Goal: Transaction & Acquisition: Purchase product/service

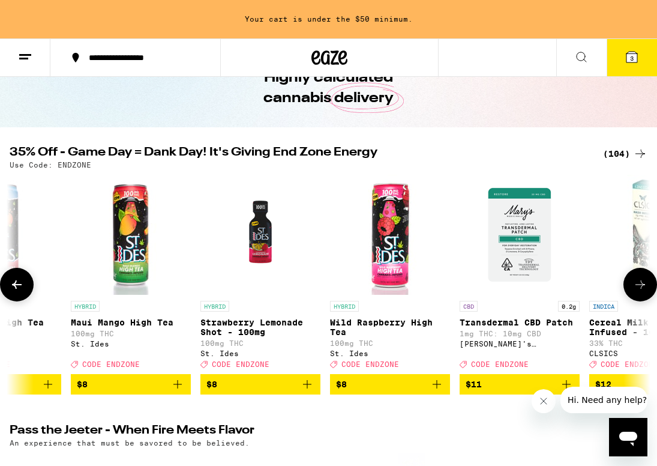
scroll to position [0, 1500]
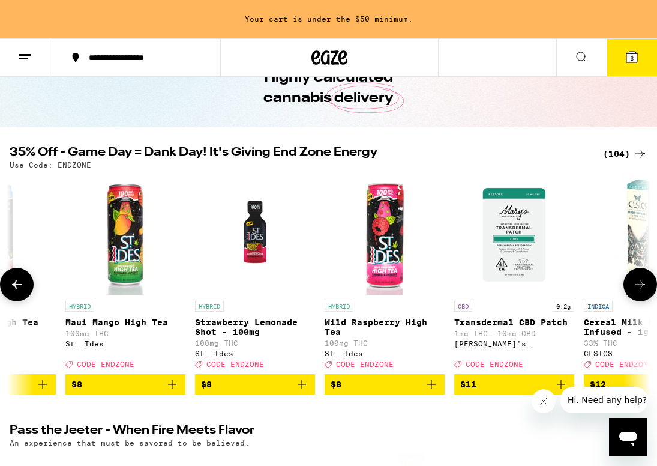
click at [433, 388] on icon "Add to bag" at bounding box center [431, 384] width 8 height 8
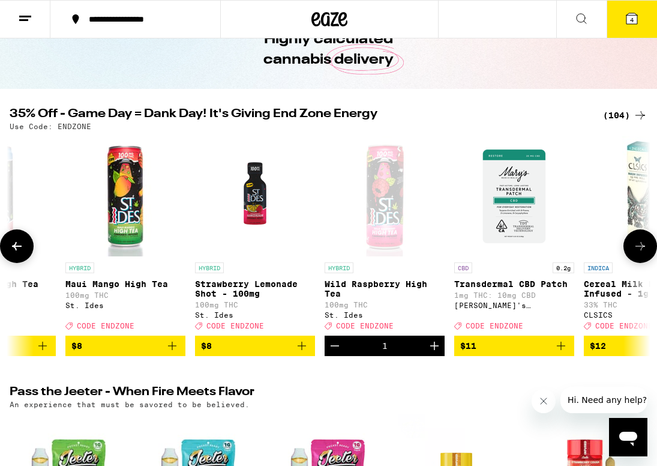
scroll to position [28, 0]
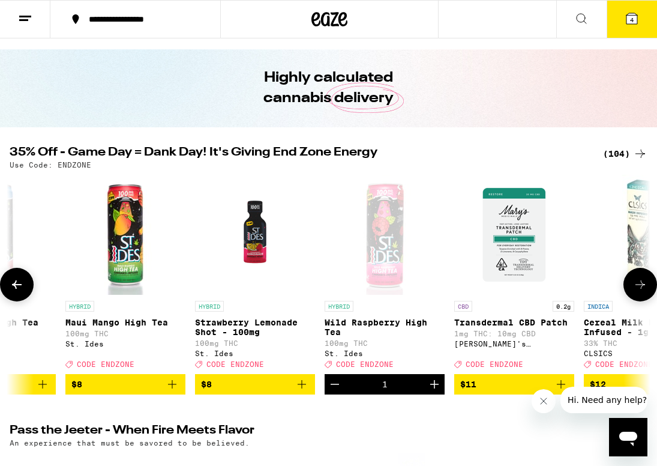
click at [433, 388] on icon "Increment" at bounding box center [434, 384] width 8 height 8
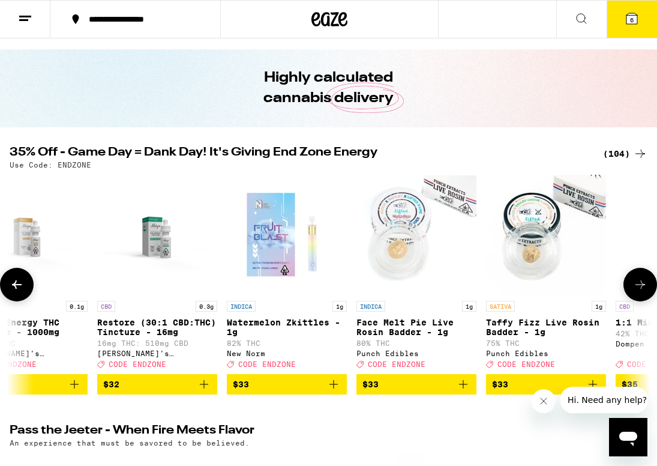
scroll to position [0, 8212]
click at [461, 391] on icon "Add to bag" at bounding box center [463, 384] width 14 height 14
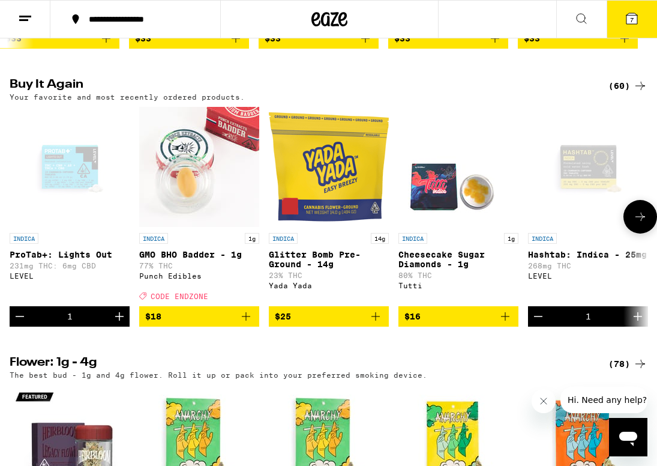
scroll to position [660, 0]
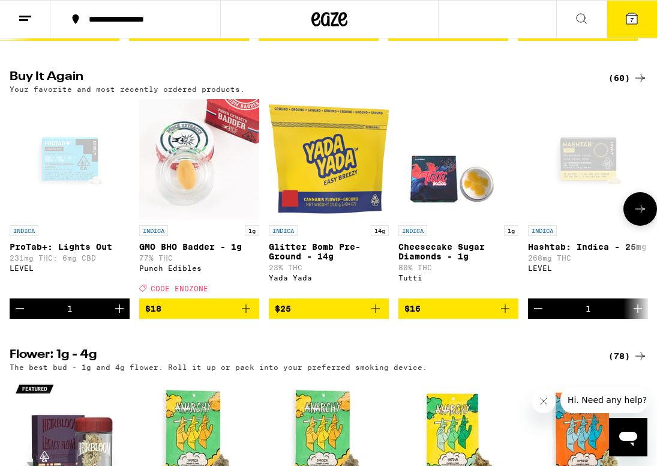
click at [20, 316] on icon "Decrement" at bounding box center [20, 308] width 14 height 14
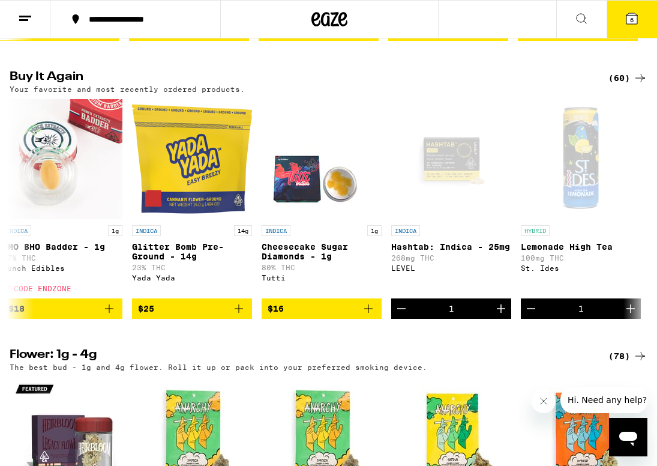
scroll to position [0, 140]
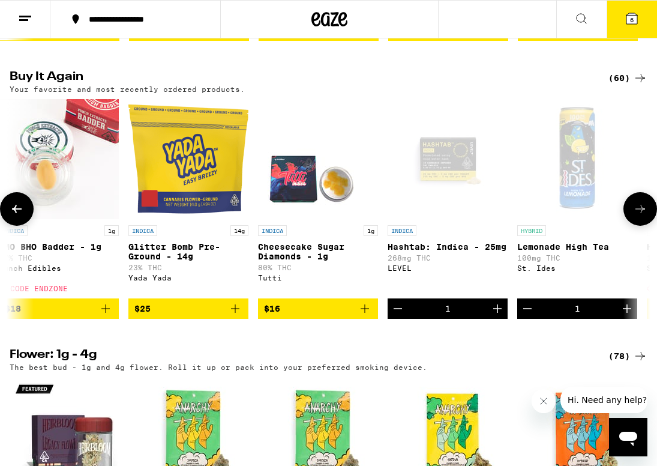
click at [396, 316] on icon "Decrement" at bounding box center [398, 308] width 14 height 14
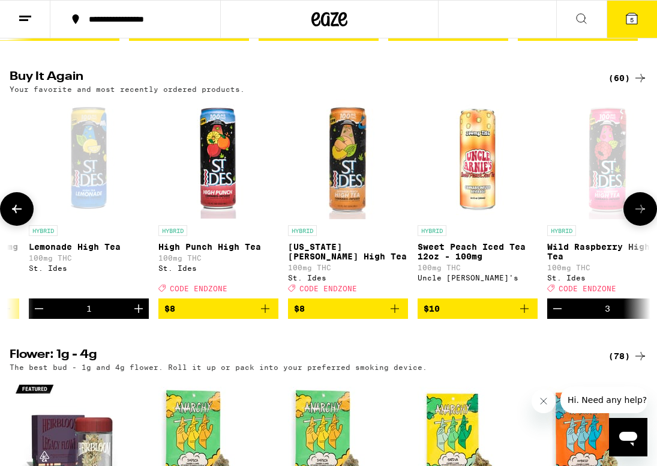
scroll to position [0, 605]
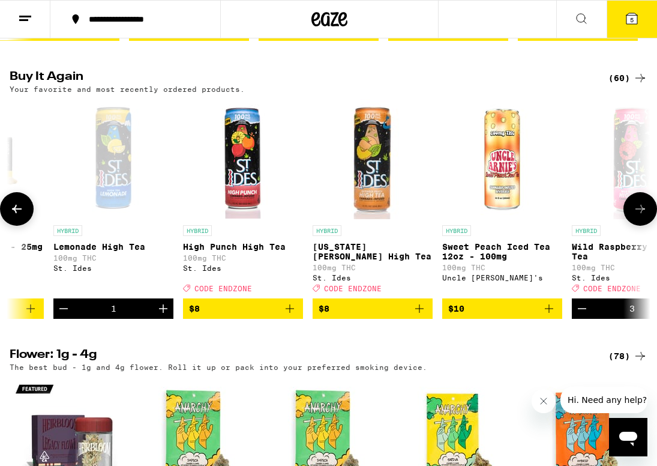
click at [165, 316] on icon "Increment" at bounding box center [163, 308] width 14 height 14
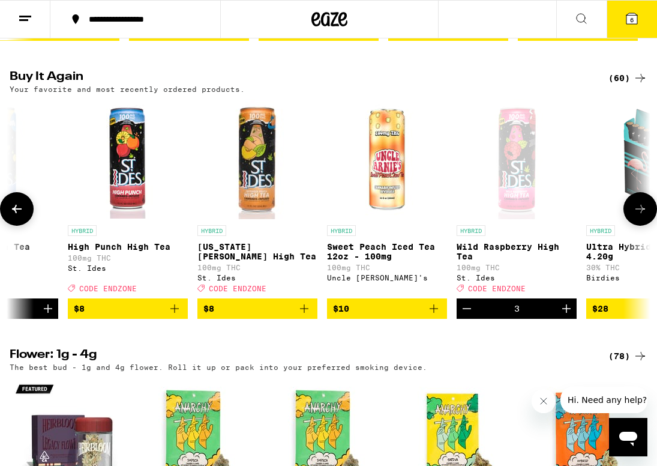
scroll to position [0, 722]
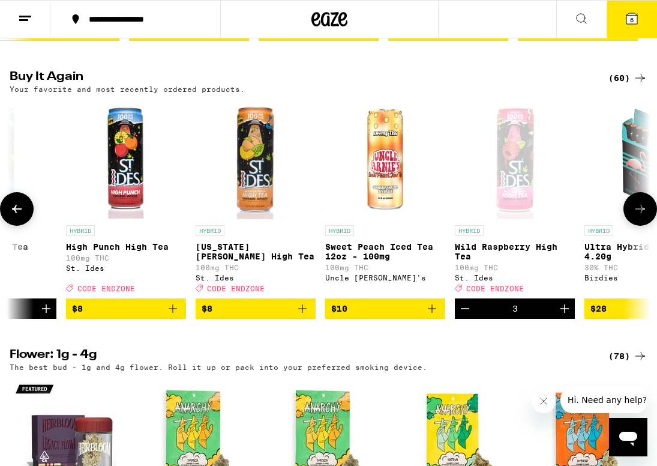
click at [467, 316] on icon "Decrement" at bounding box center [465, 308] width 14 height 14
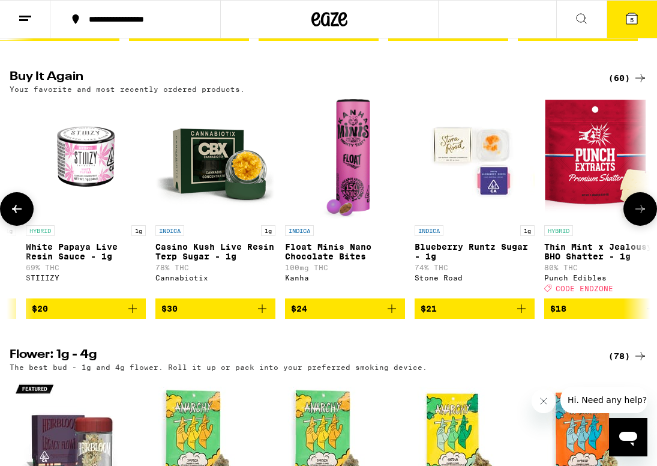
scroll to position [0, 2059]
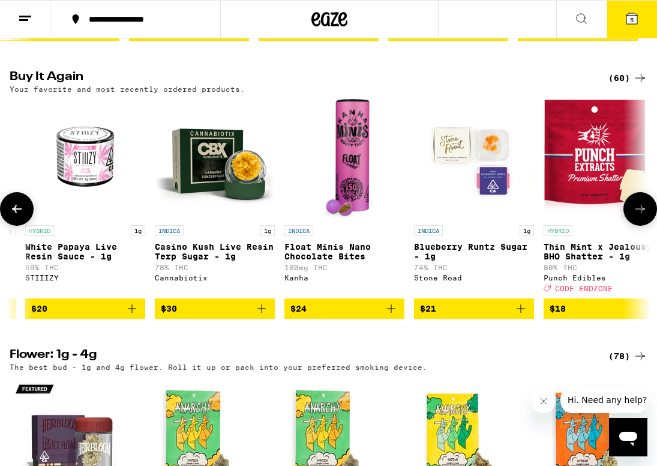
click at [260, 316] on icon "Add to bag" at bounding box center [262, 308] width 14 height 14
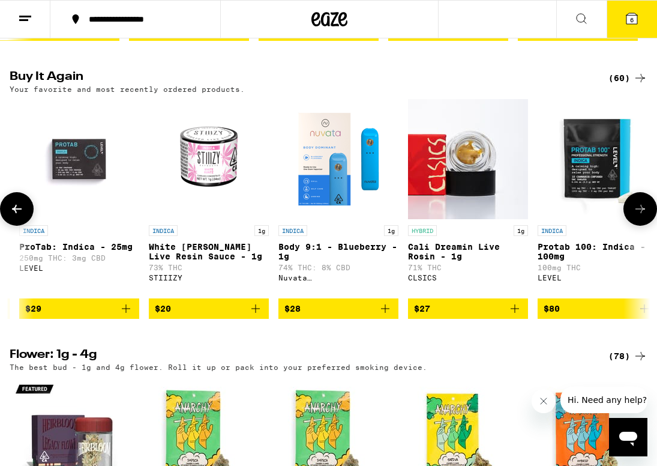
scroll to position [0, 2994]
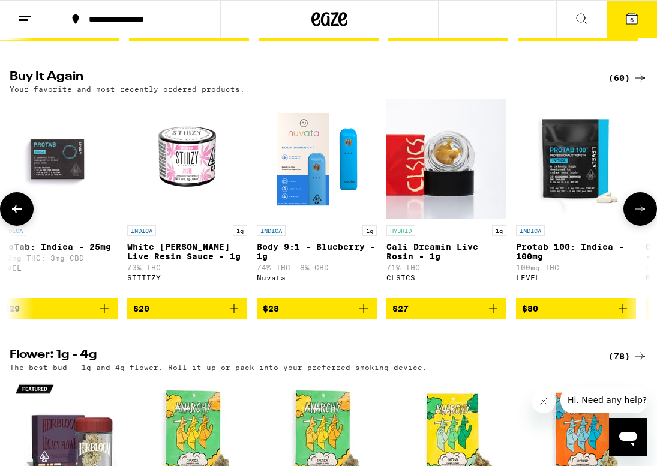
click at [234, 313] on icon "Add to bag" at bounding box center [234, 308] width 8 height 8
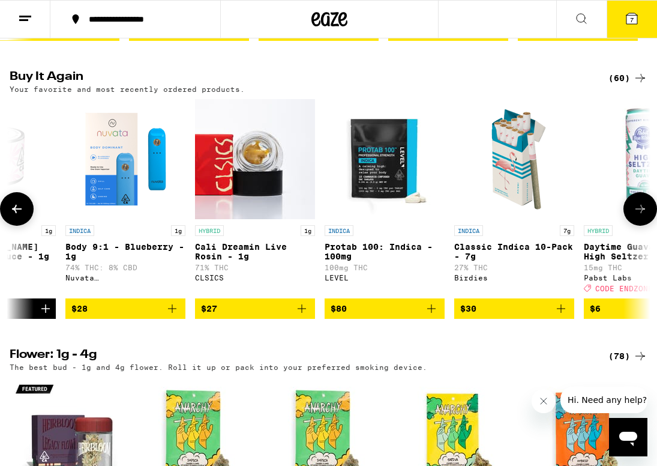
scroll to position [0, 3189]
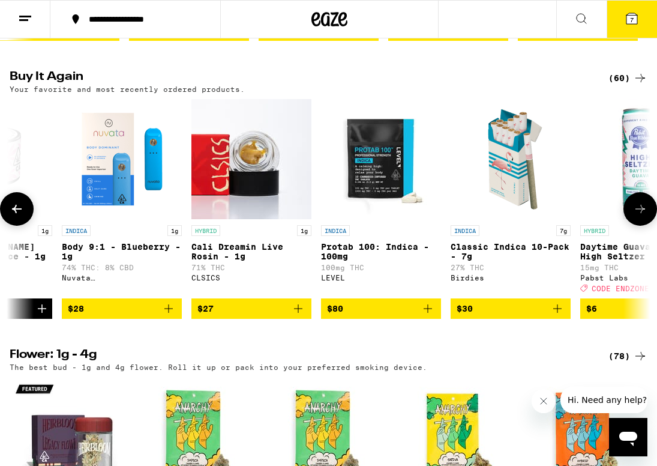
click at [429, 316] on icon "Add to bag" at bounding box center [428, 308] width 14 height 14
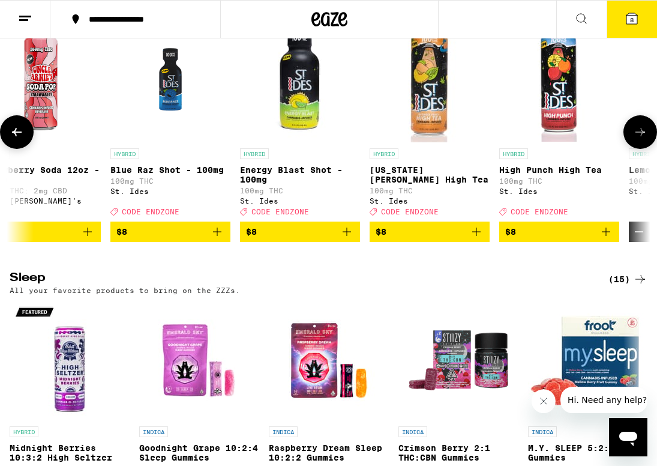
scroll to position [0, 1229]
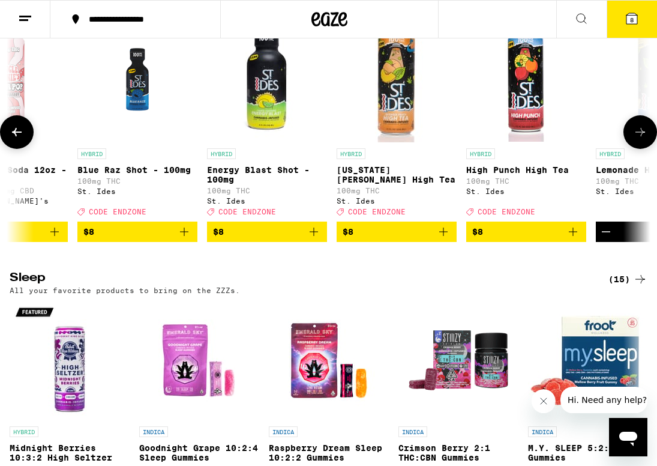
click at [184, 239] on icon "Add to bag" at bounding box center [184, 232] width 14 height 14
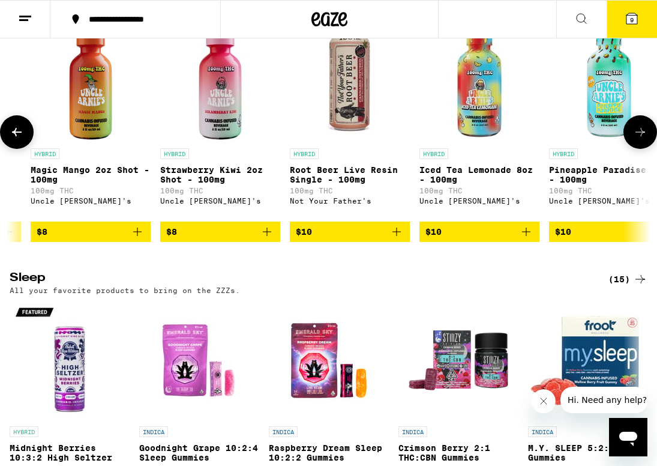
scroll to position [0, 2445]
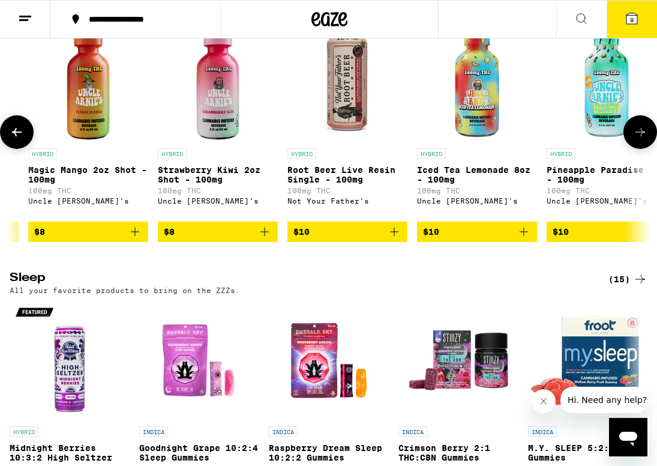
click at [397, 236] on icon "Add to bag" at bounding box center [394, 232] width 8 height 8
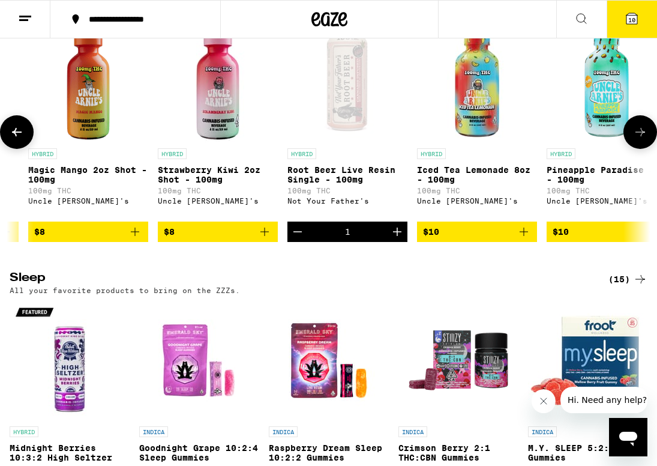
click at [397, 236] on icon "Increment" at bounding box center [397, 232] width 8 height 8
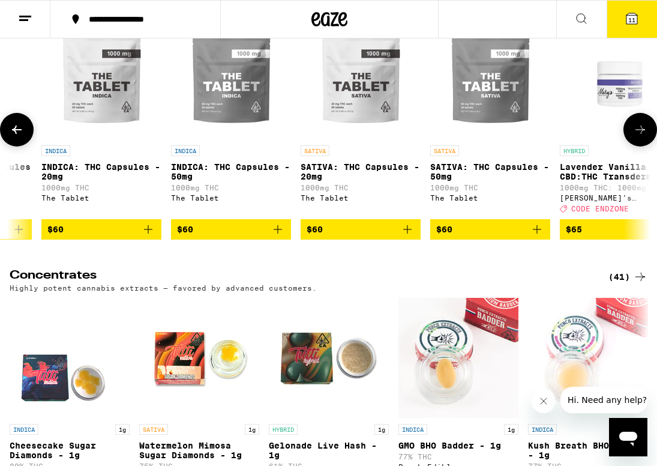
scroll to position [0, 3864]
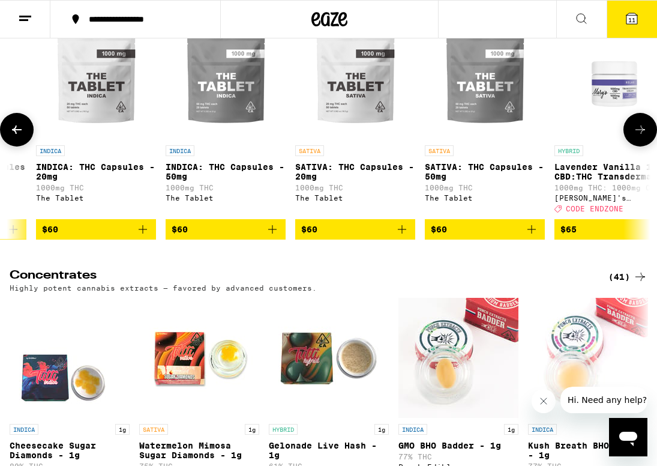
click at [272, 237] on icon "Add to bag" at bounding box center [272, 229] width 14 height 14
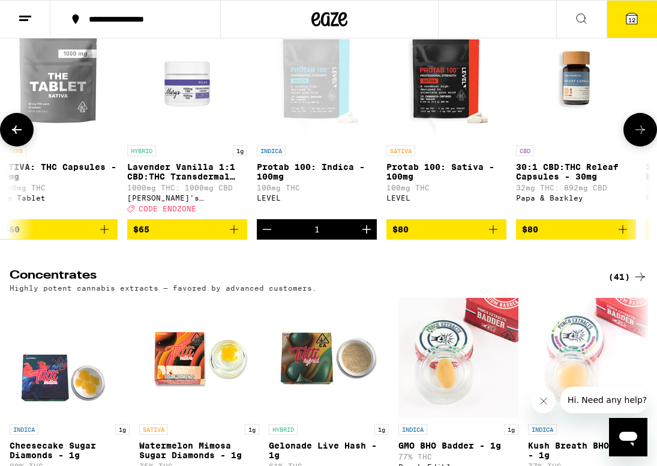
scroll to position [0, 4297]
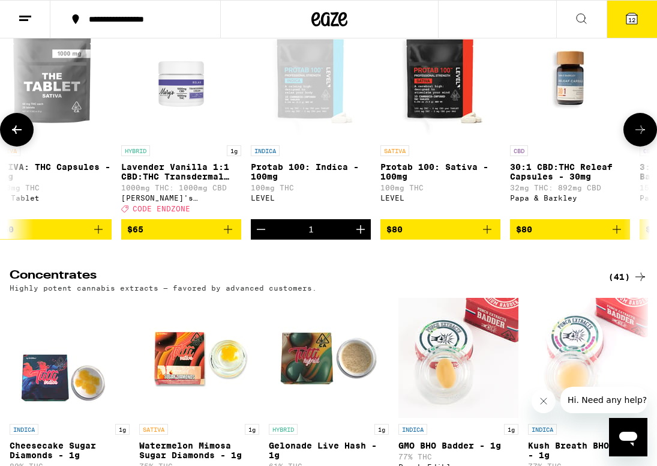
click at [259, 237] on icon "Decrement" at bounding box center [261, 229] width 14 height 14
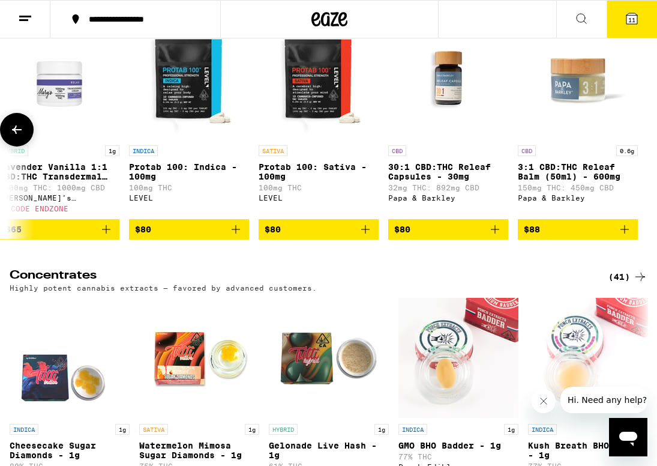
scroll to position [0, 4416]
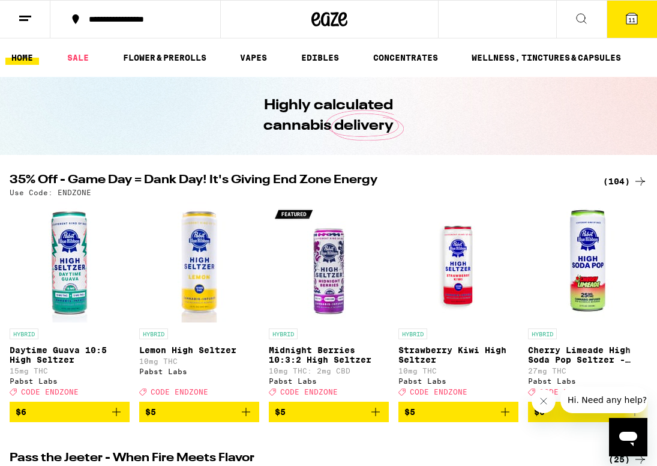
click at [632, 19] on span "11" at bounding box center [632, 19] width 7 height 7
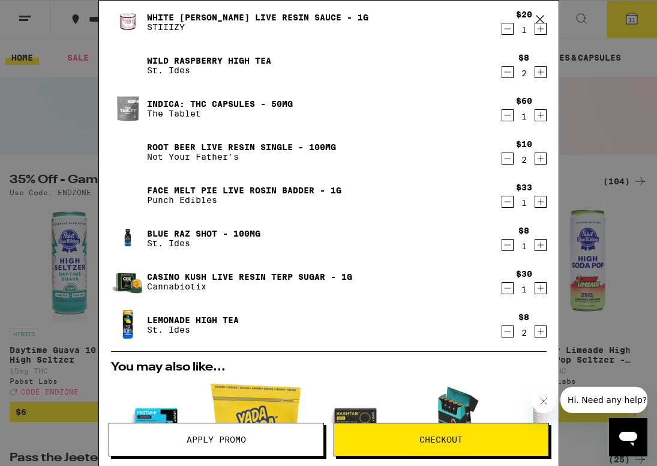
scroll to position [20, 0]
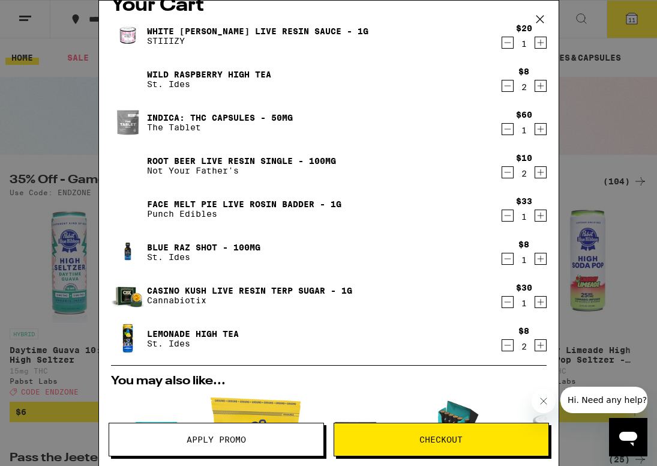
click at [256, 442] on span "Apply Promo" at bounding box center [216, 439] width 214 height 8
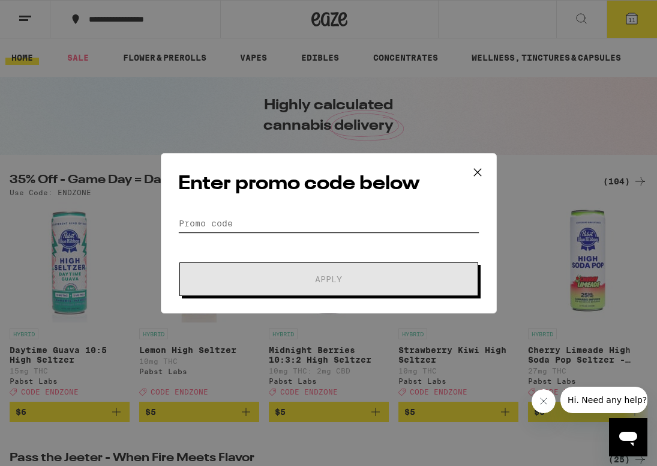
click at [270, 220] on input "Promo Code" at bounding box center [328, 223] width 301 height 18
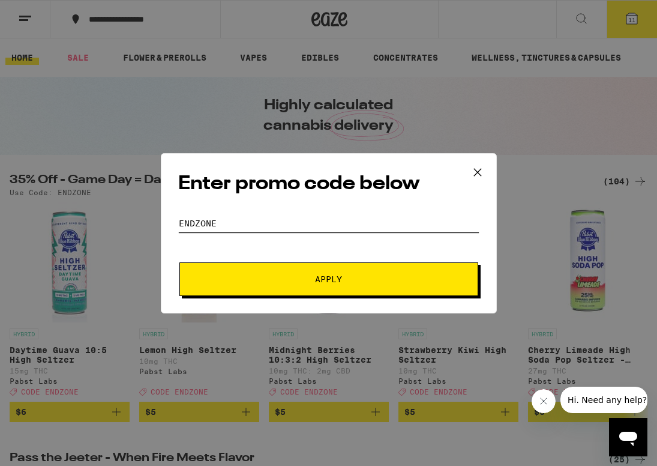
type input "endzone"
click at [179, 262] on button "Apply" at bounding box center [328, 279] width 299 height 34
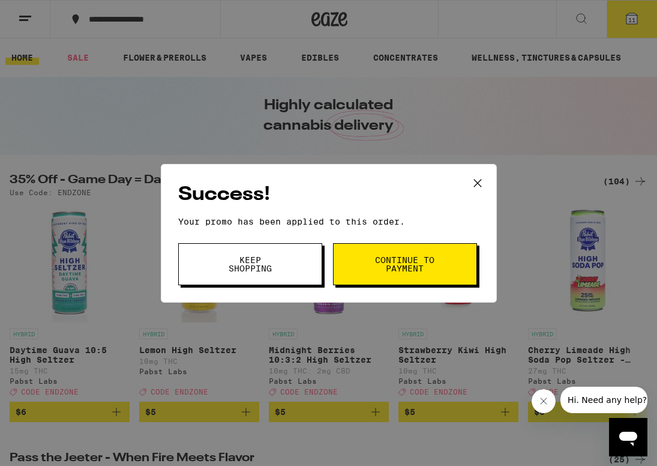
click at [472, 180] on icon at bounding box center [478, 183] width 18 height 18
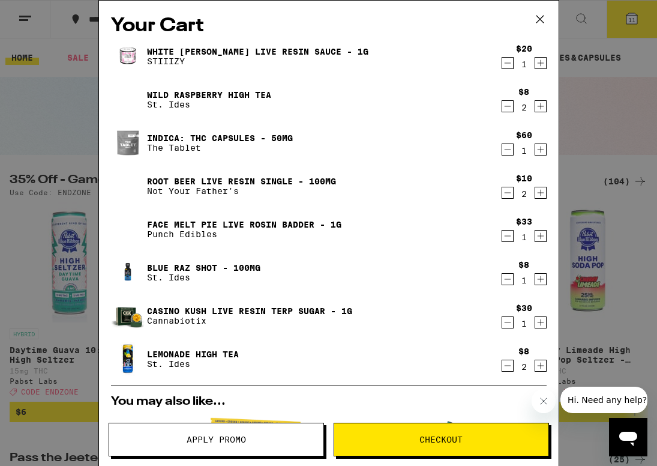
click at [505, 277] on icon "Decrement" at bounding box center [507, 279] width 11 height 14
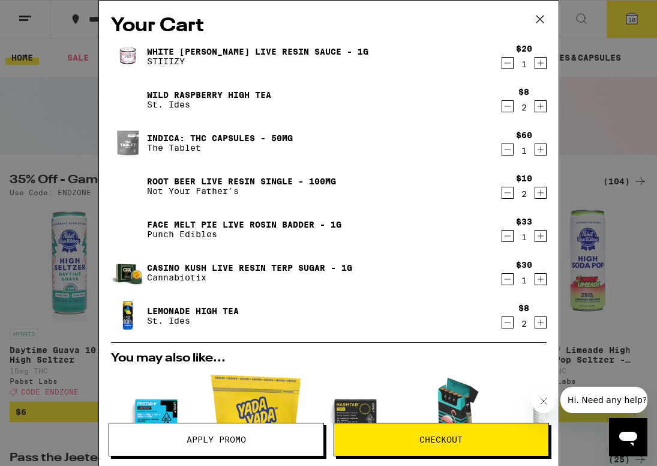
click at [508, 193] on icon "Decrement" at bounding box center [507, 192] width 11 height 14
click at [507, 279] on icon "Decrement" at bounding box center [507, 279] width 11 height 14
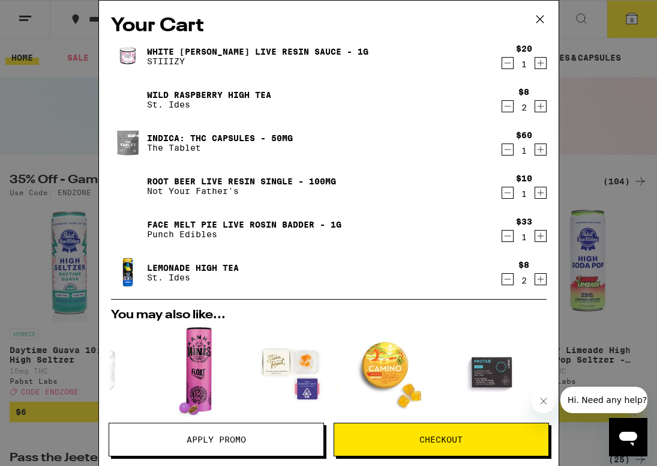
click at [536, 20] on icon at bounding box center [540, 19] width 18 height 18
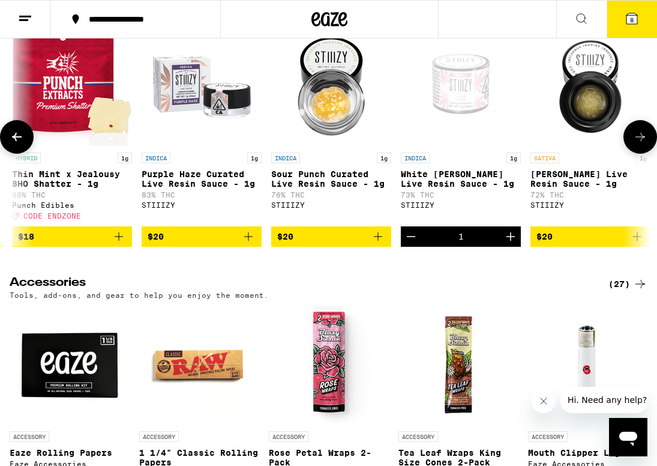
scroll to position [0, 1684]
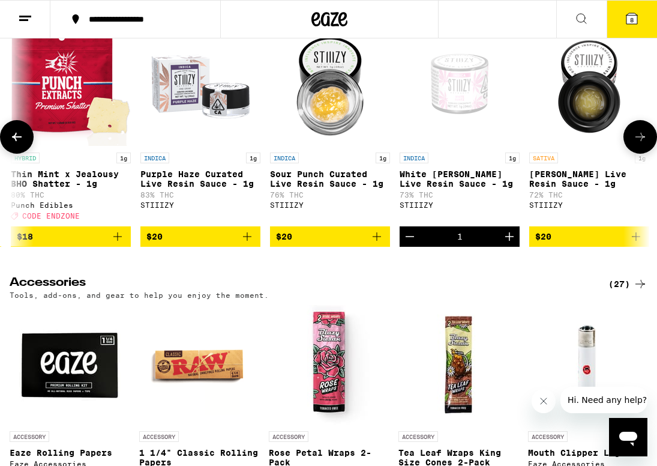
click at [247, 241] on icon "Add to bag" at bounding box center [247, 236] width 8 height 8
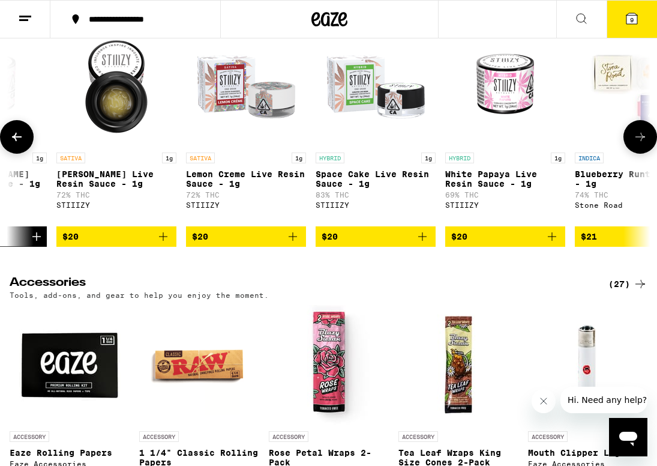
scroll to position [0, 2159]
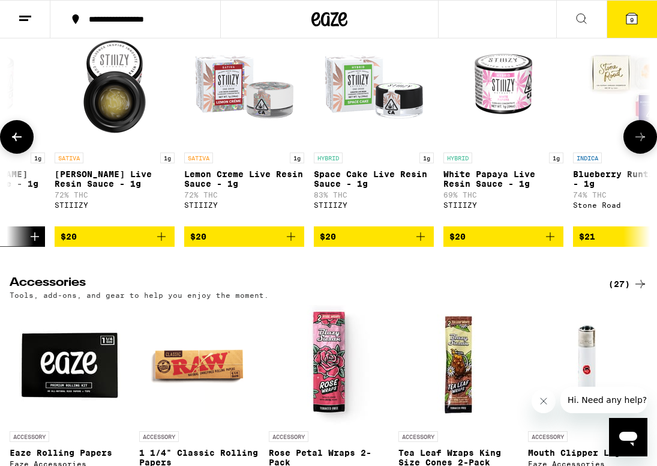
click at [420, 244] on icon "Add to bag" at bounding box center [421, 236] width 14 height 14
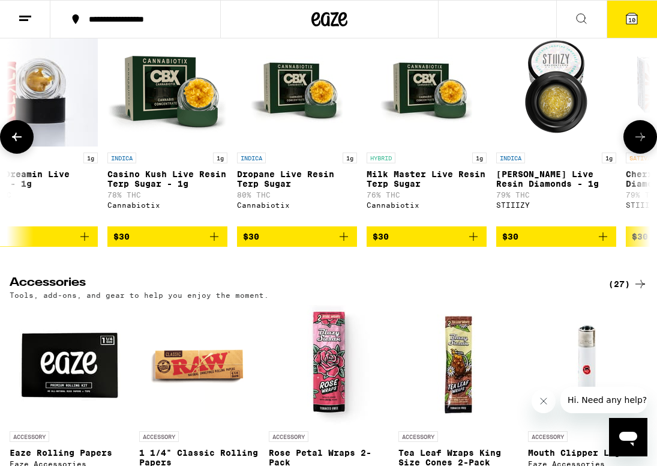
scroll to position [0, 4057]
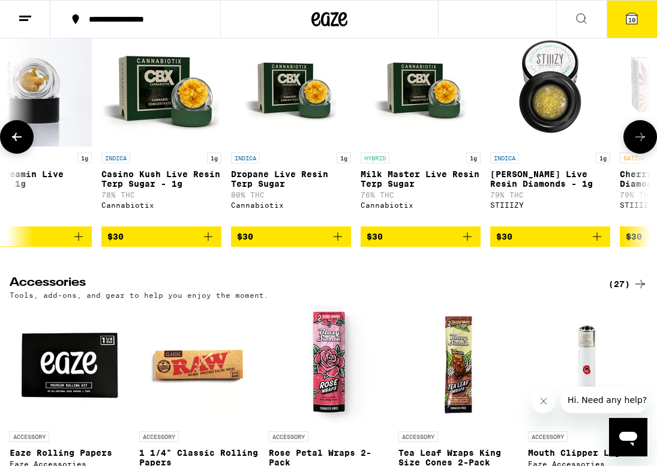
click at [336, 244] on icon "Add to bag" at bounding box center [338, 236] width 14 height 14
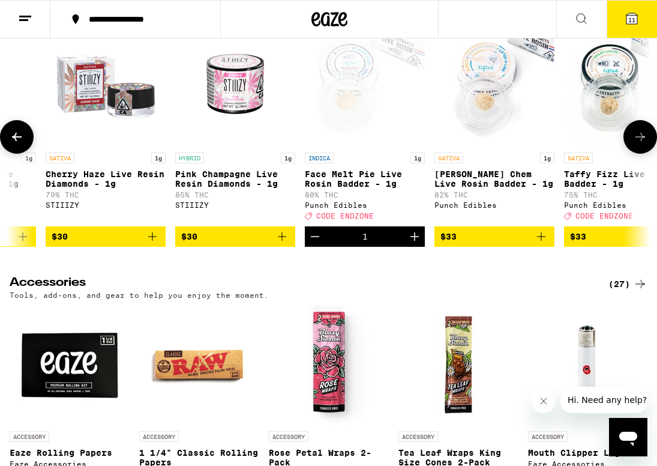
scroll to position [0, 4633]
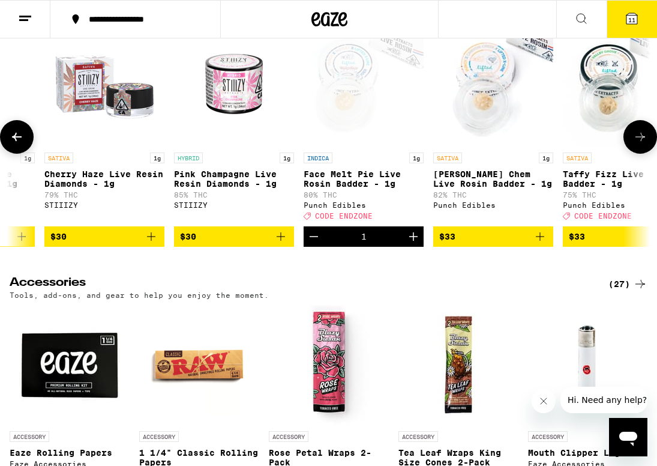
click at [312, 244] on icon "Decrement" at bounding box center [314, 236] width 14 height 14
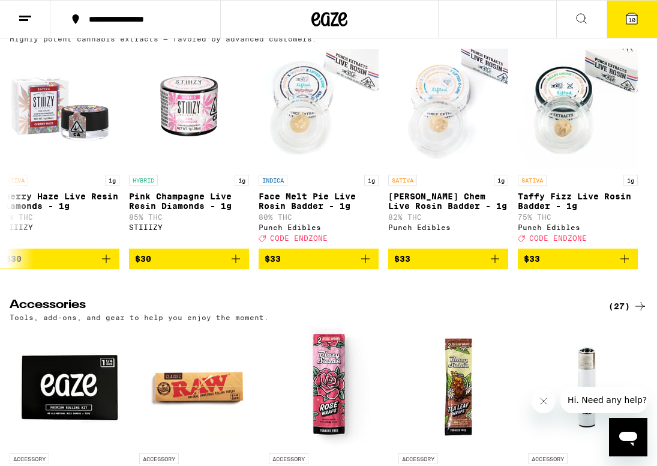
scroll to position [4584, 0]
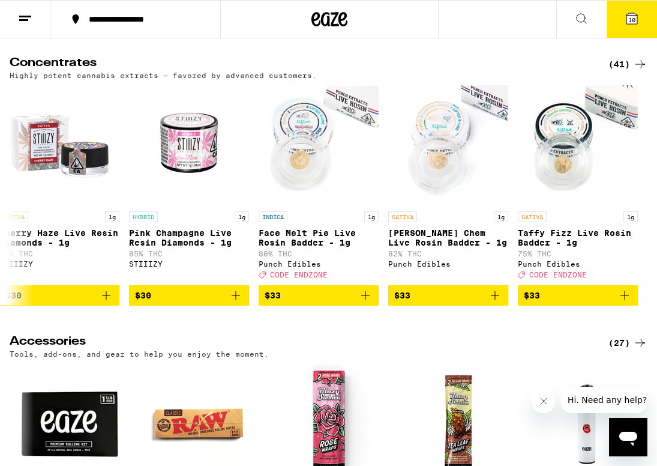
click at [631, 11] on icon at bounding box center [632, 18] width 14 height 14
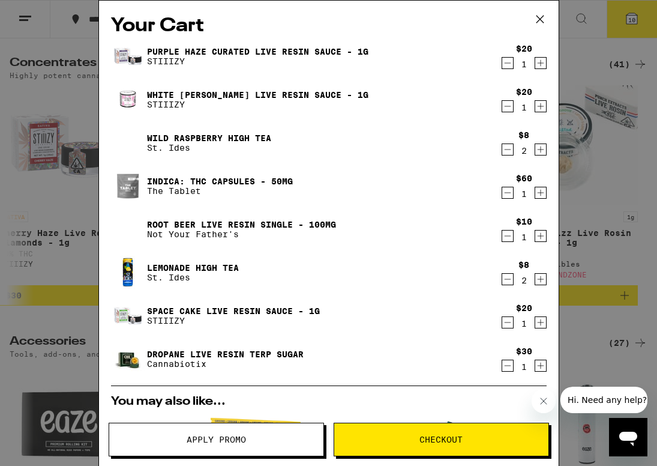
click at [510, 110] on icon "Decrement" at bounding box center [507, 106] width 11 height 14
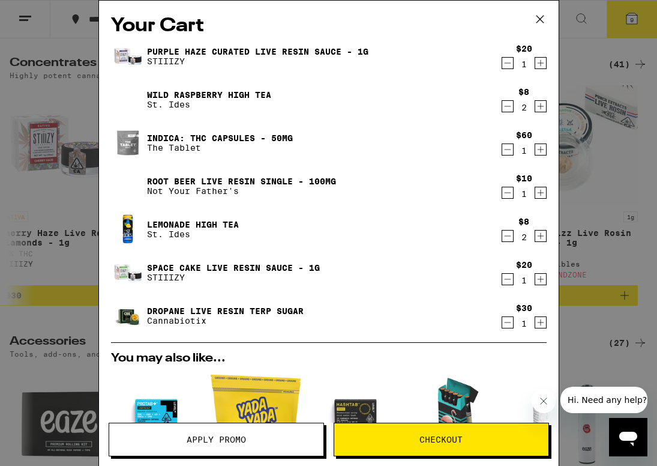
click at [510, 105] on icon "Decrement" at bounding box center [507, 106] width 11 height 14
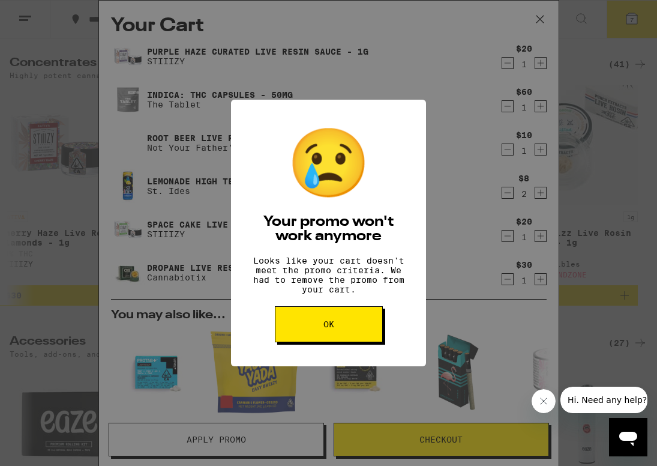
click at [352, 332] on button "OK" at bounding box center [329, 324] width 108 height 36
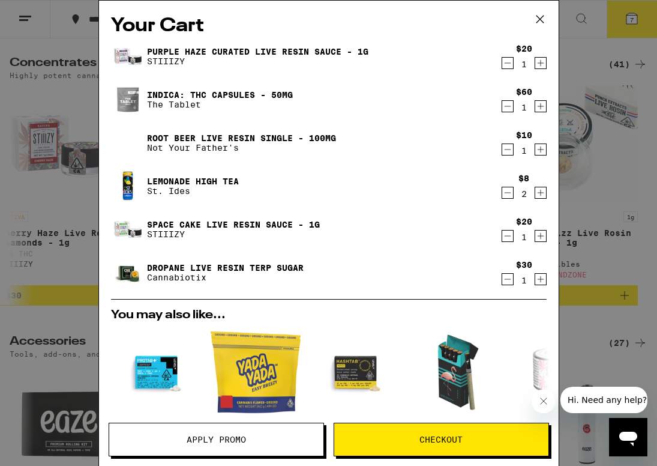
click at [508, 194] on icon "Decrement" at bounding box center [507, 192] width 11 height 14
click at [587, 157] on div "Your Cart Purple Haze Curated Live Resin Sauce - 1g STIIIZY $20 1 INDICA: THC C…" at bounding box center [328, 233] width 657 height 466
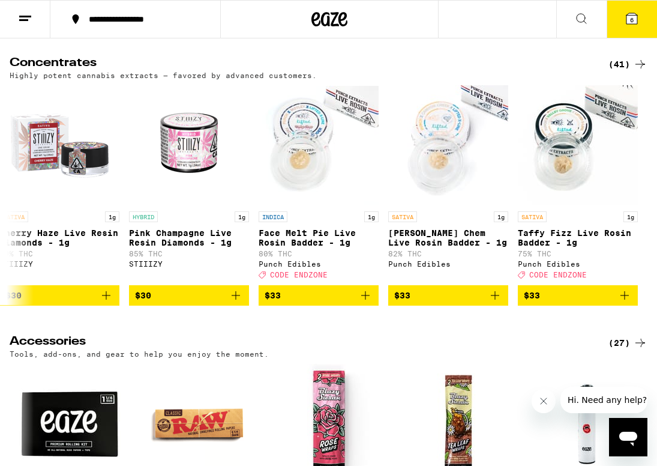
click at [629, 13] on icon at bounding box center [632, 18] width 14 height 14
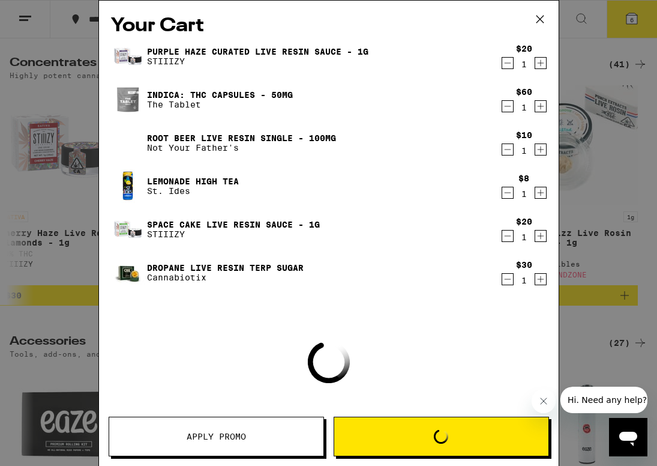
scroll to position [4461, 0]
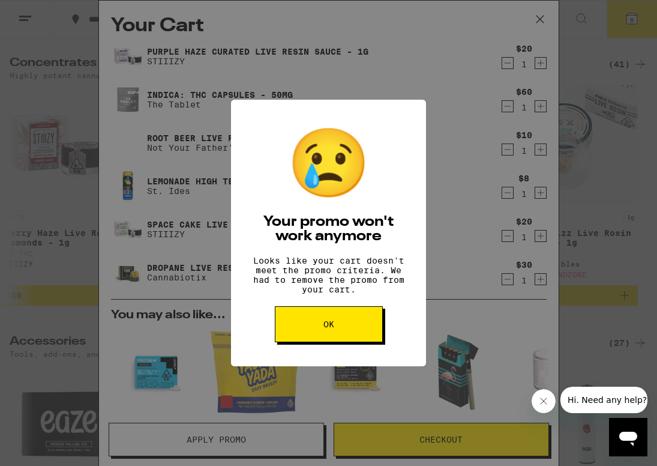
click at [345, 331] on button "OK" at bounding box center [329, 324] width 108 height 36
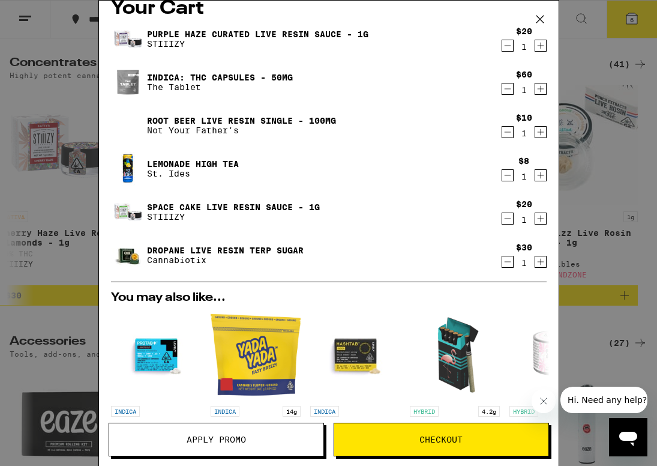
scroll to position [0, 0]
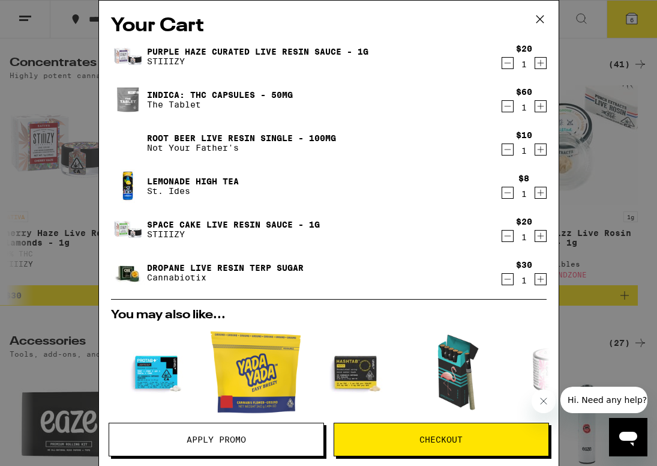
click at [538, 195] on icon "Increment" at bounding box center [540, 192] width 11 height 14
click at [433, 445] on button "Checkout" at bounding box center [442, 440] width 216 height 34
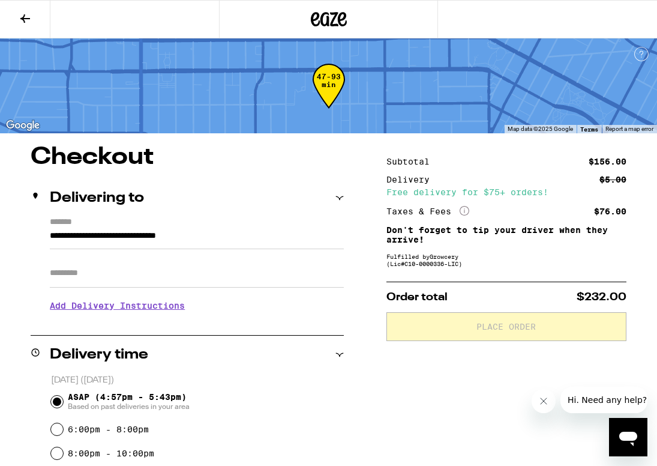
click at [247, 267] on input "Apt/Suite" at bounding box center [197, 273] width 294 height 29
type input "*****"
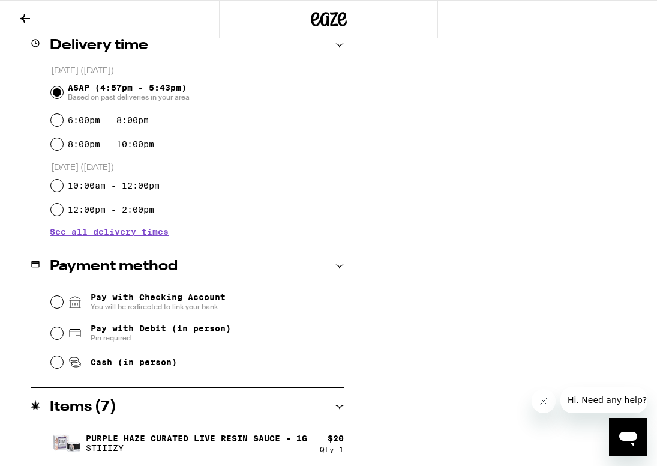
scroll to position [322, 0]
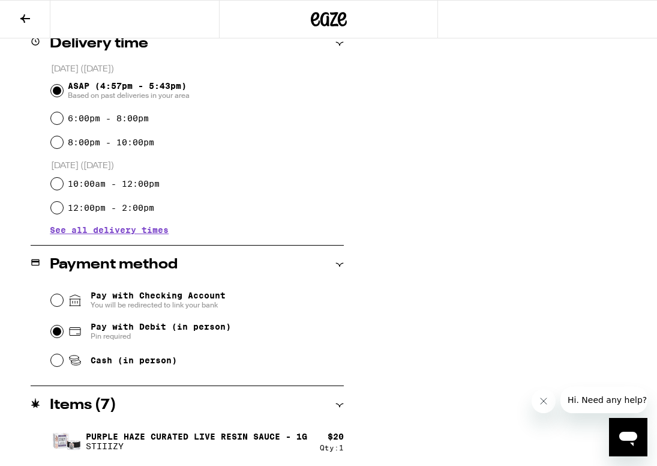
click at [58, 332] on input "Pay with Debit (in person) Pin required" at bounding box center [57, 331] width 12 height 12
radio input "true"
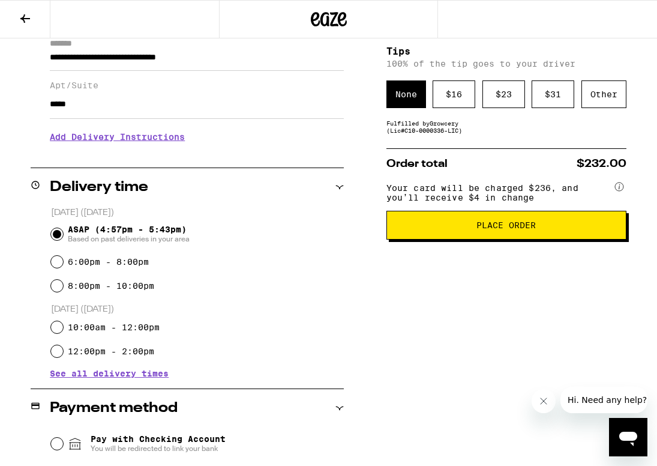
scroll to position [49, 0]
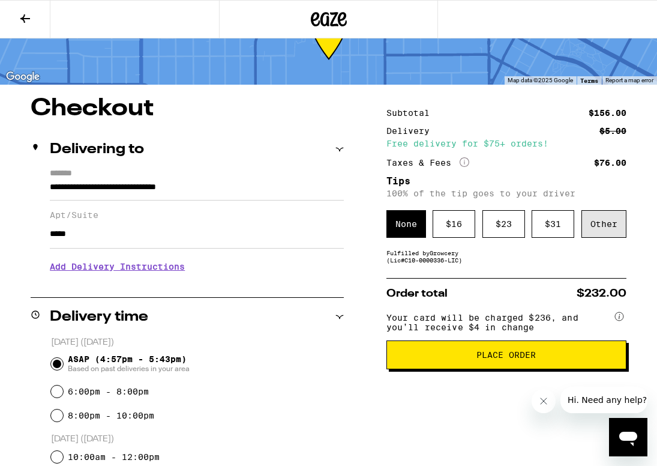
click at [603, 225] on div "Other" at bounding box center [604, 224] width 45 height 28
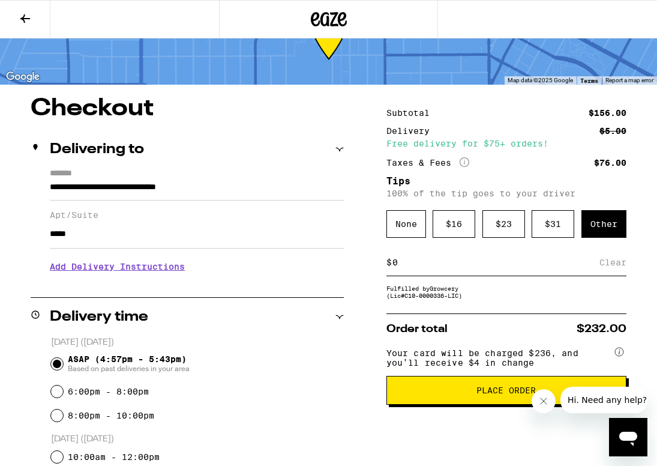
click at [489, 268] on input at bounding box center [496, 262] width 208 height 11
type input "8"
click at [617, 264] on div "Save" at bounding box center [616, 262] width 22 height 26
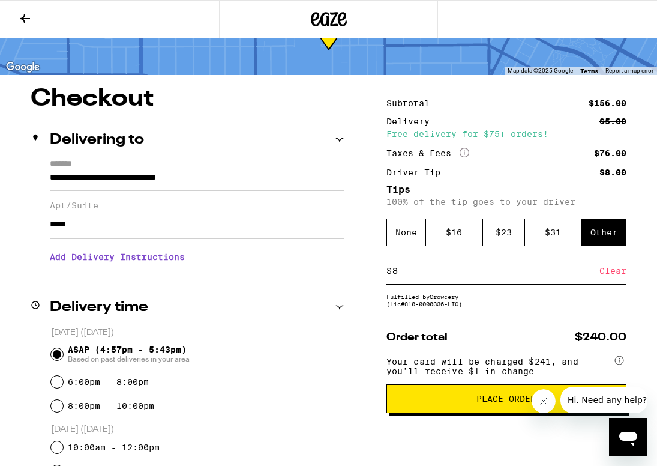
scroll to position [56, 0]
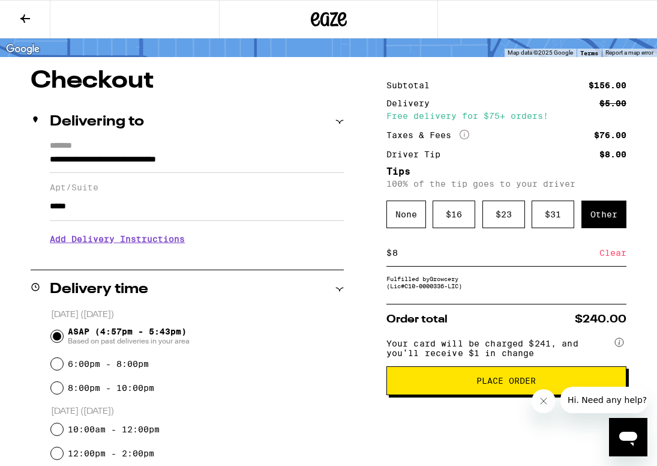
scroll to position [256, 0]
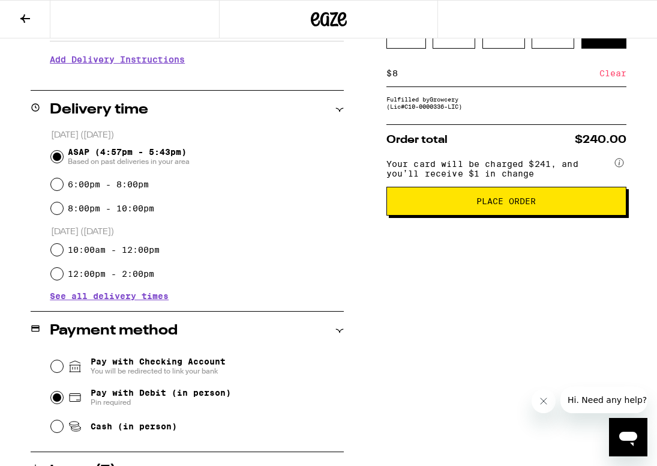
click at [473, 205] on button "Place Order" at bounding box center [507, 201] width 240 height 29
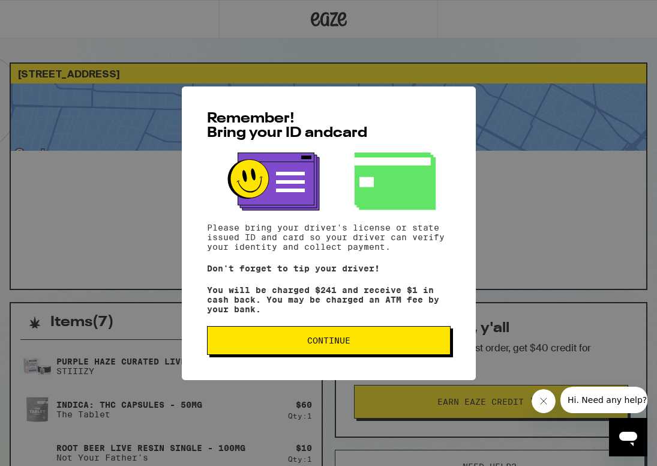
click at [345, 336] on button "Continue" at bounding box center [329, 340] width 244 height 29
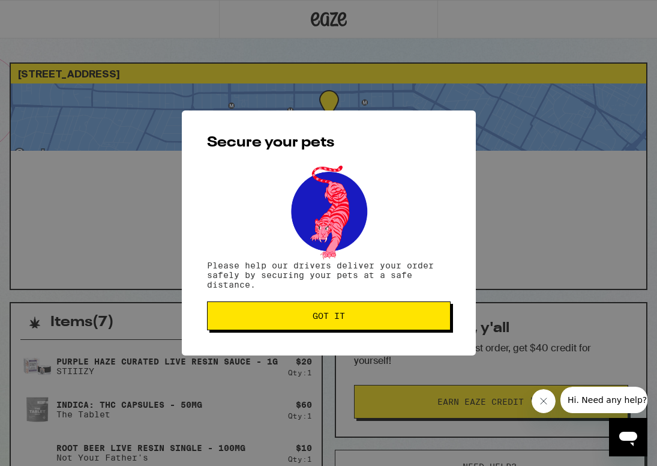
click at [314, 317] on span "Got it" at bounding box center [329, 316] width 32 height 8
